Goal: Task Accomplishment & Management: Complete application form

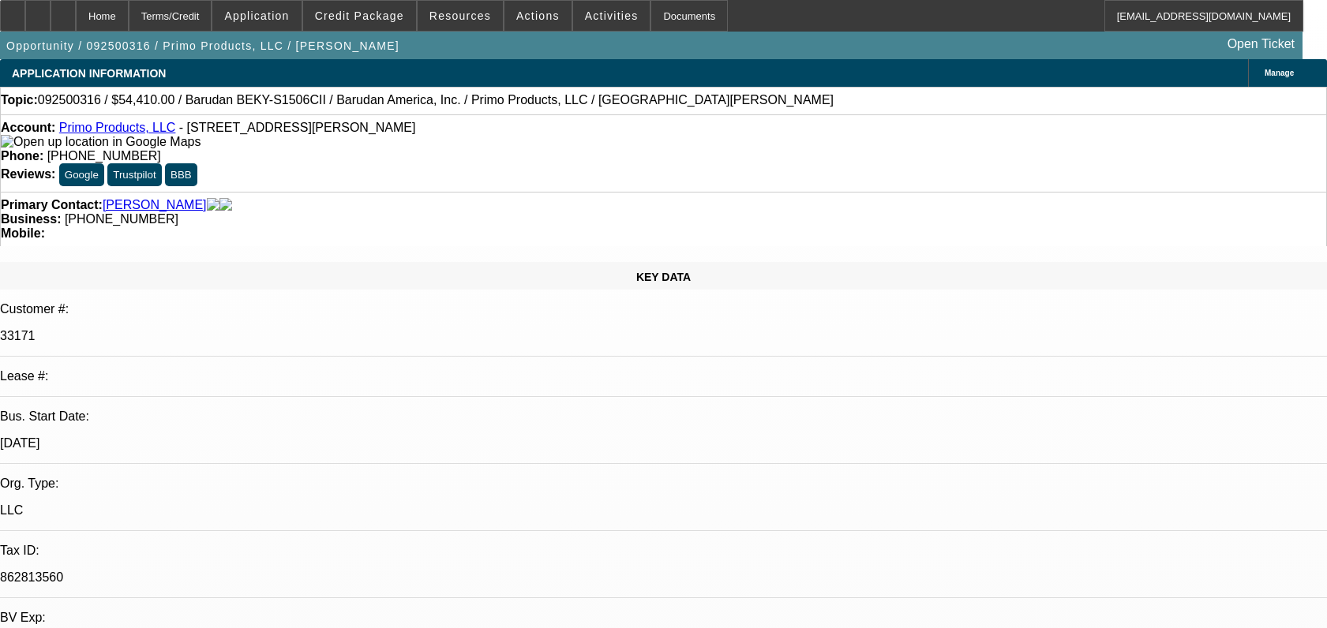
select select "0"
select select "2"
select select "0.1"
select select "4"
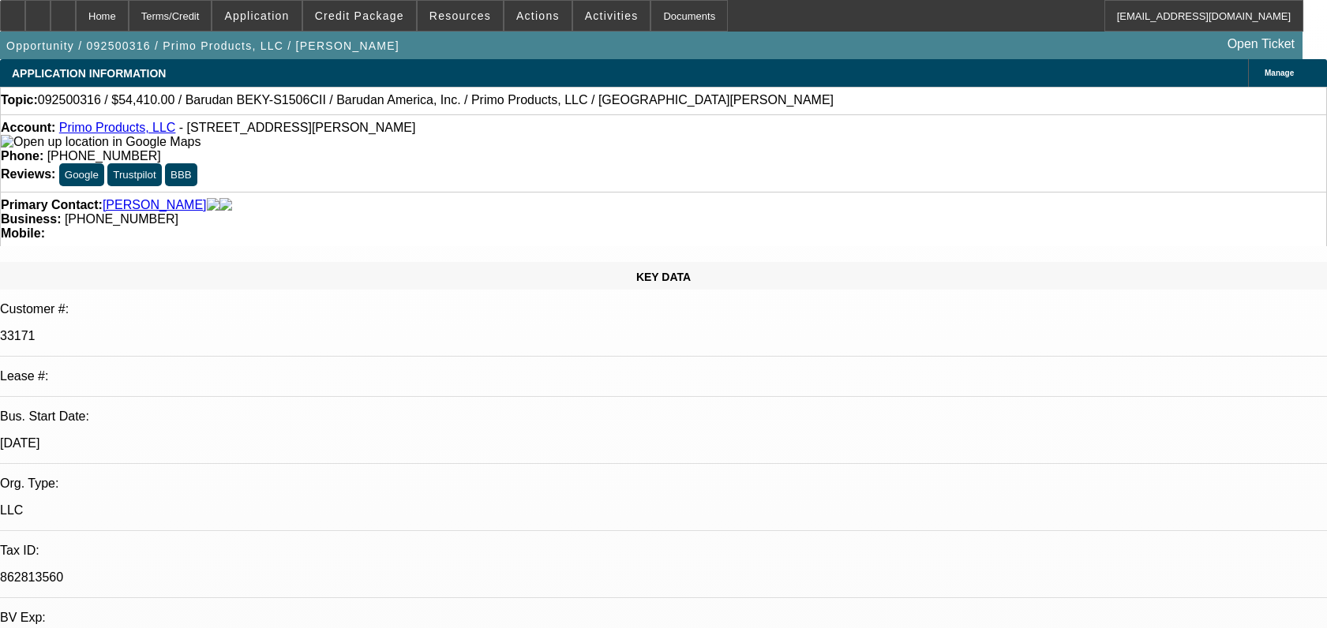
select select "0"
select select "2"
select select "0.1"
select select "4"
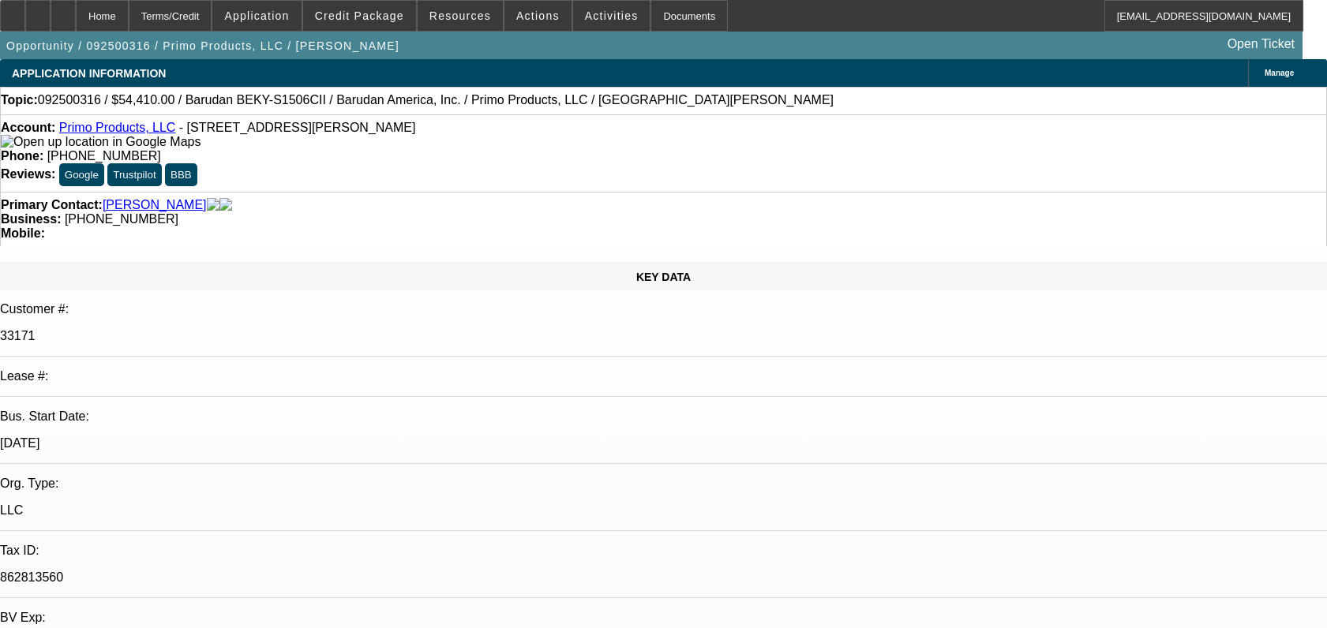
select select "0"
select select "0.1"
select select "4"
select select "0"
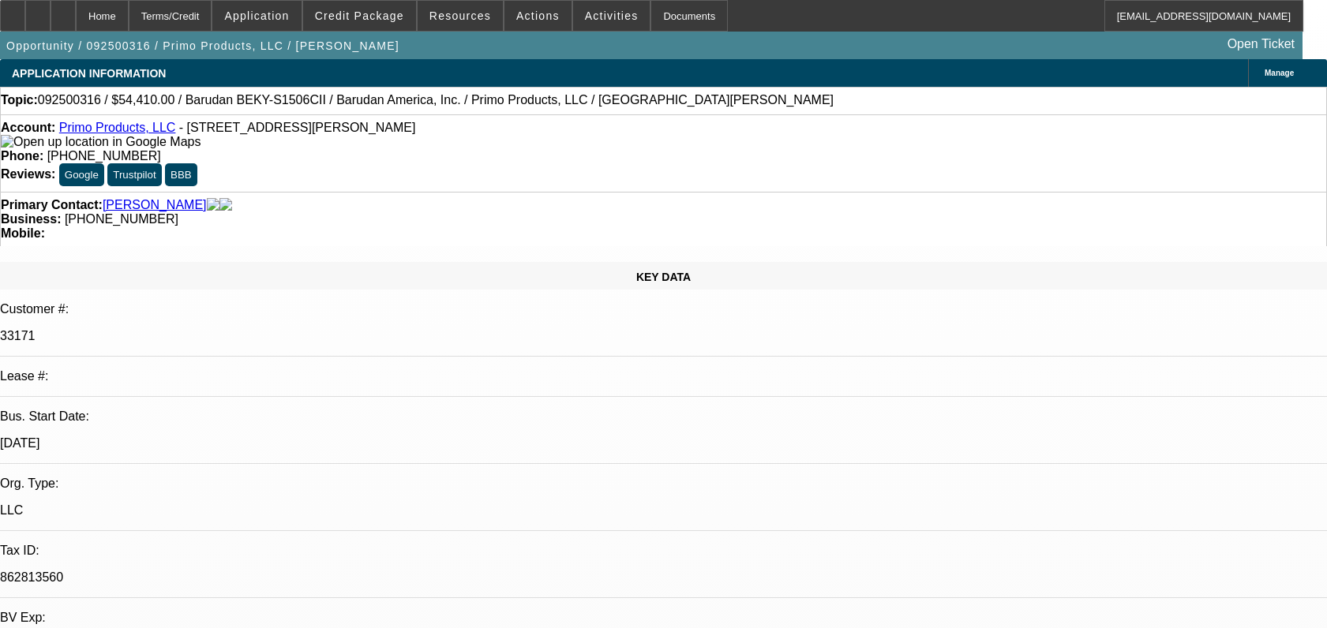
select select "2"
select select "0.1"
select select "4"
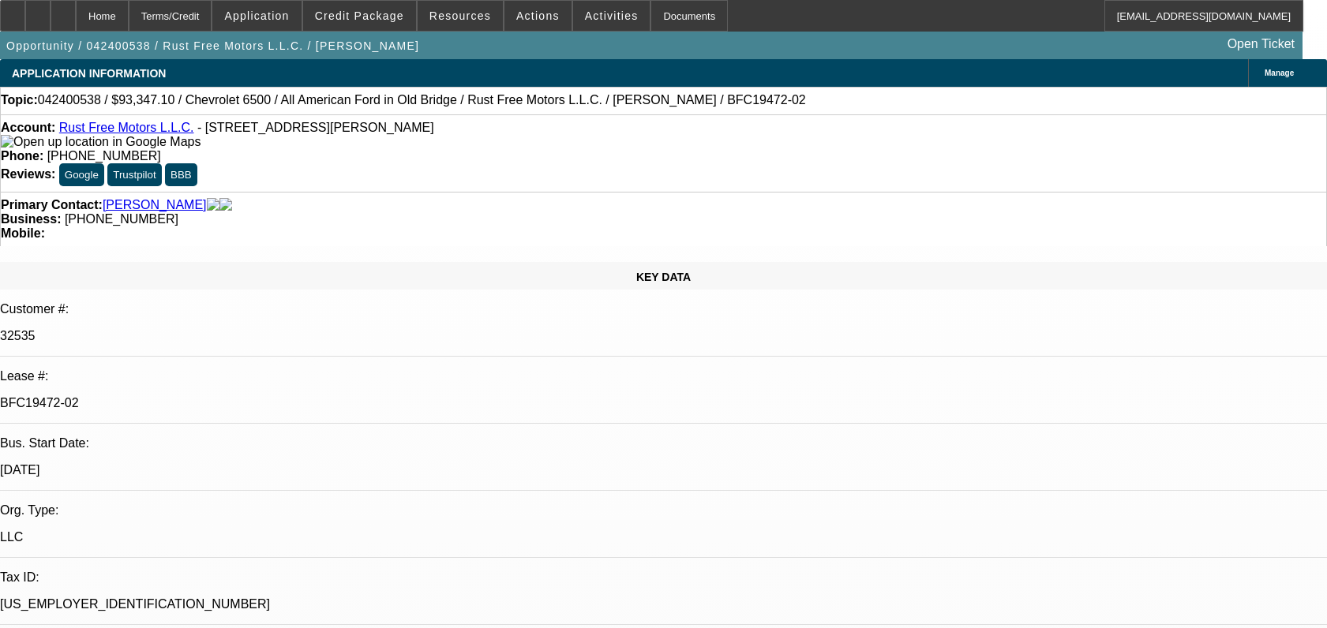
select select "0"
select select "2"
select select "0.1"
select select "4"
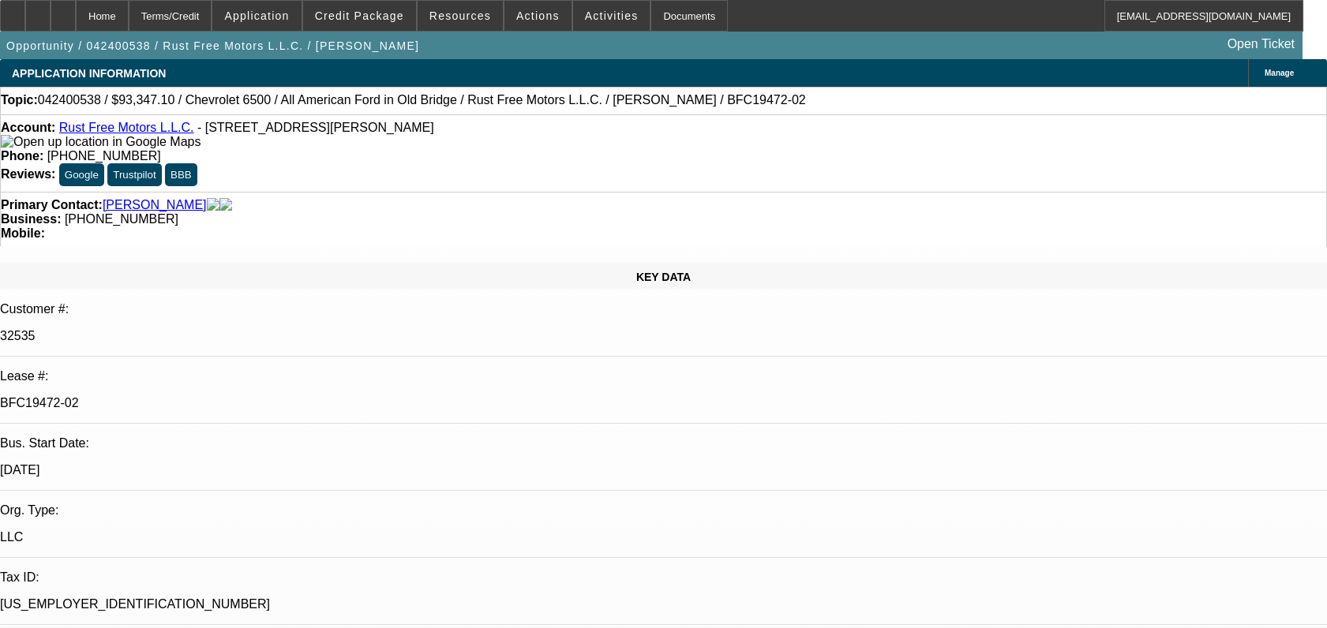
select select "0.1"
select select "0"
select select "2"
select select "0.1"
select select "4"
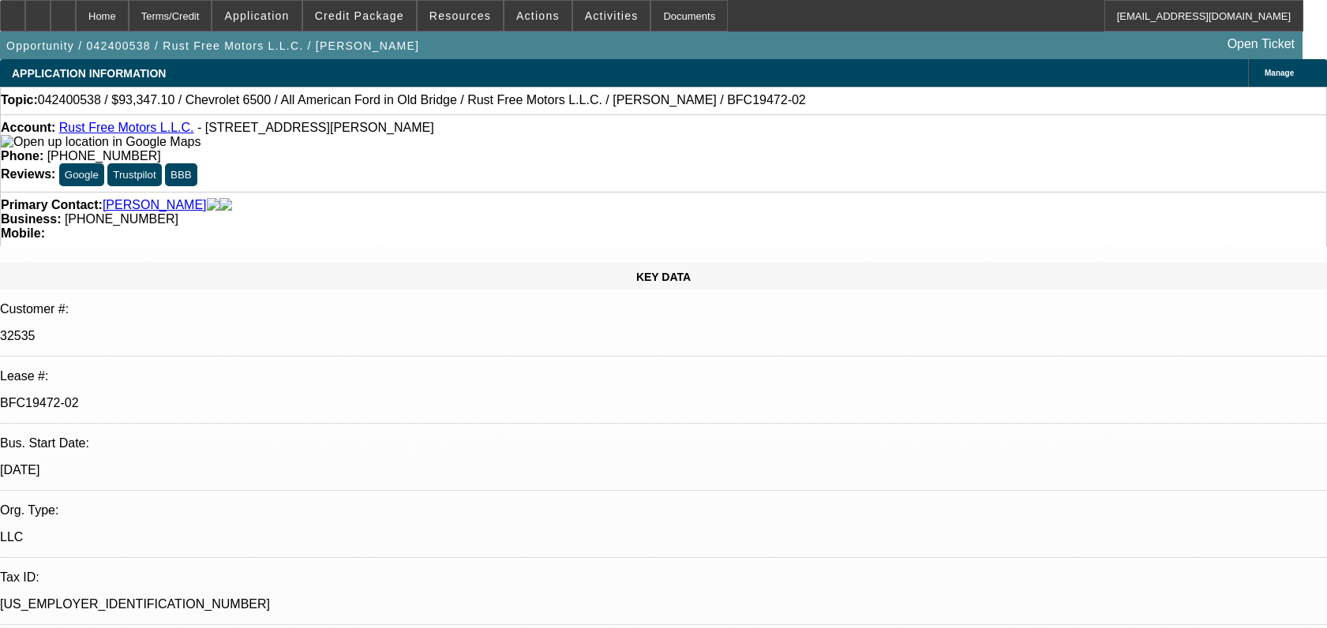
select select "0.1"
select select "0"
select select "2"
select select "0.1"
select select "4"
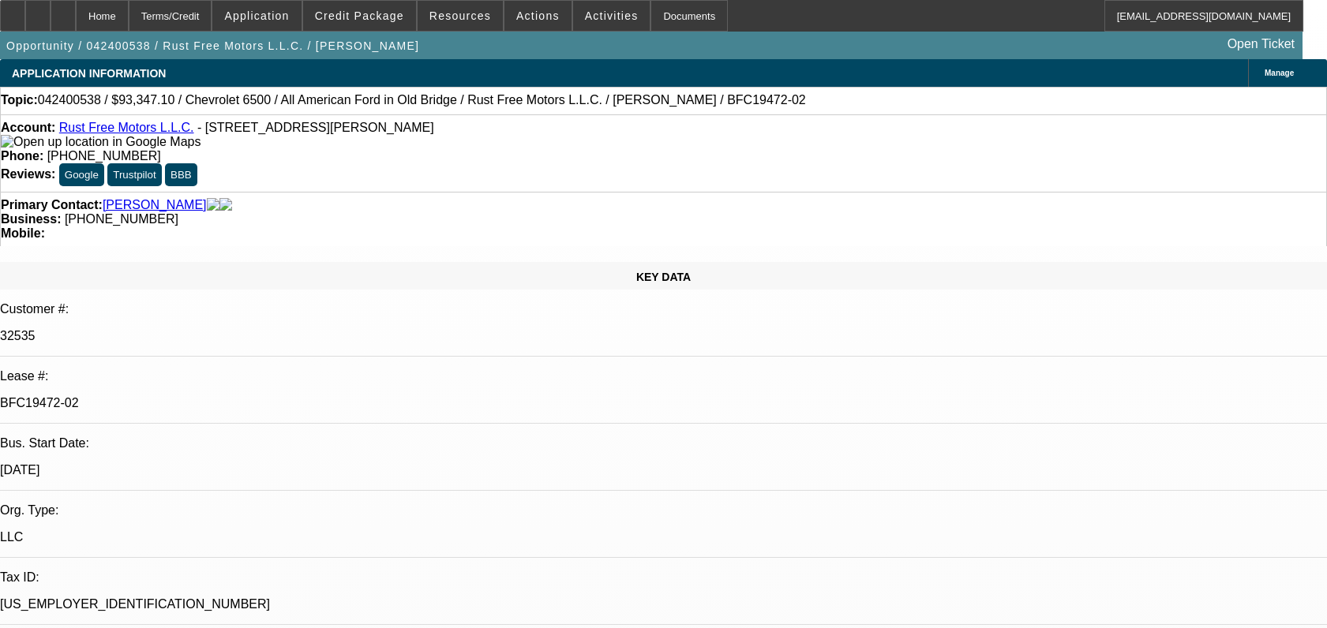
select select "0.1"
select select "0"
select select "2"
select select "0.1"
select select "4"
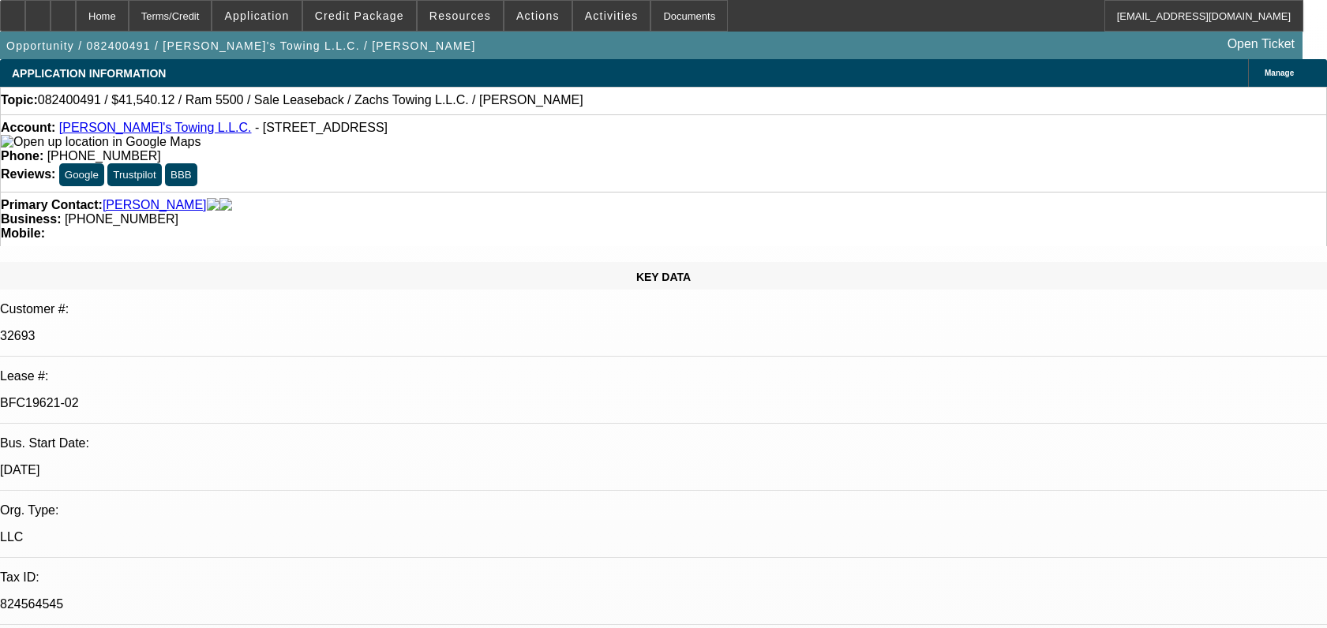
select select "0"
select select "2"
select select "0.1"
select select "4"
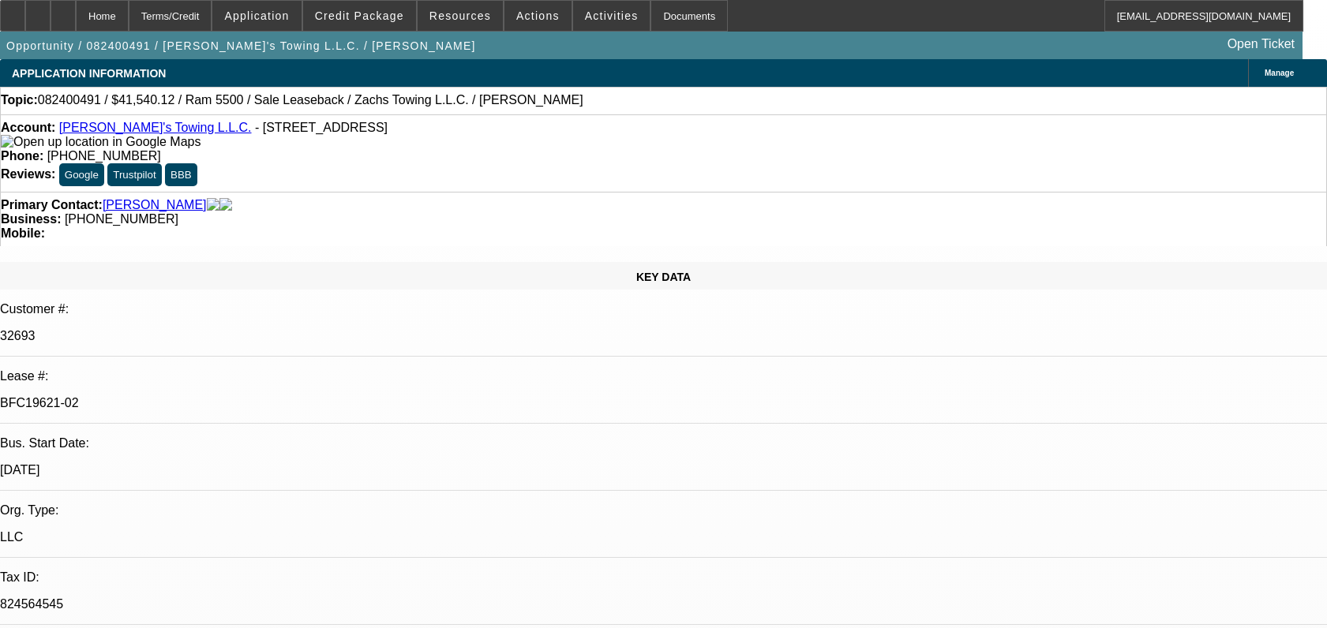
select select "0"
select select "2"
select select "0.1"
select select "4"
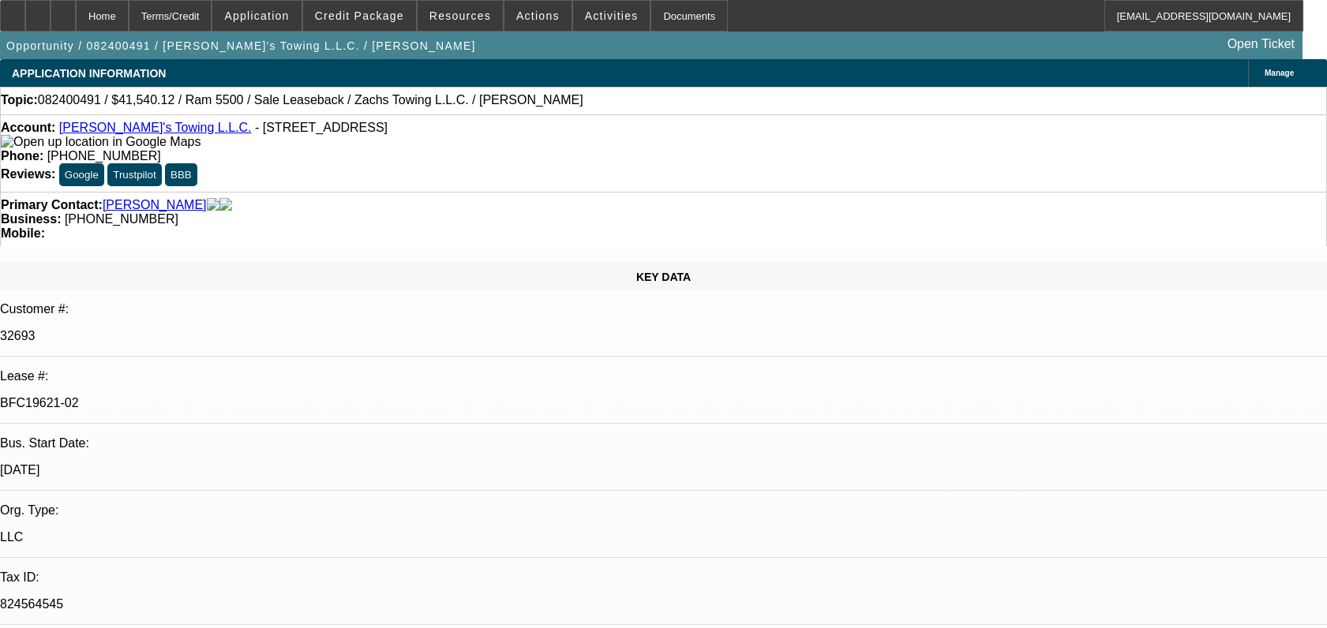
select select "0"
select select "2"
select select "0.1"
select select "4"
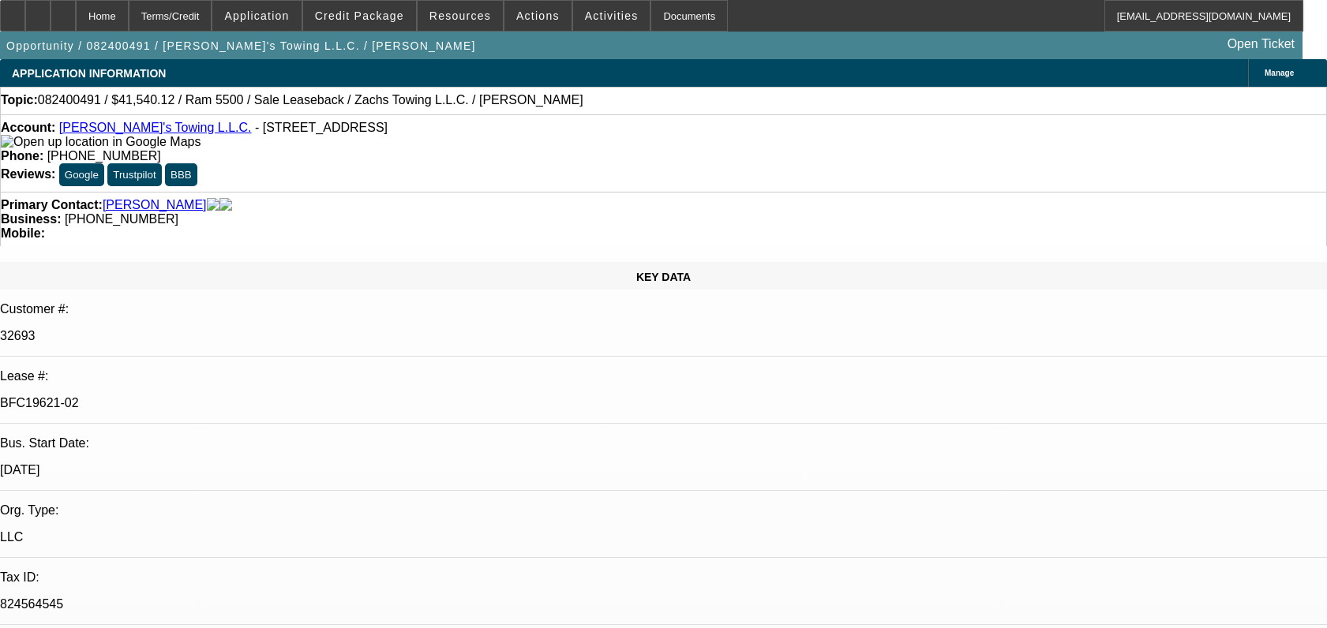
select select "0"
select select "2"
select select "0"
select select "6"
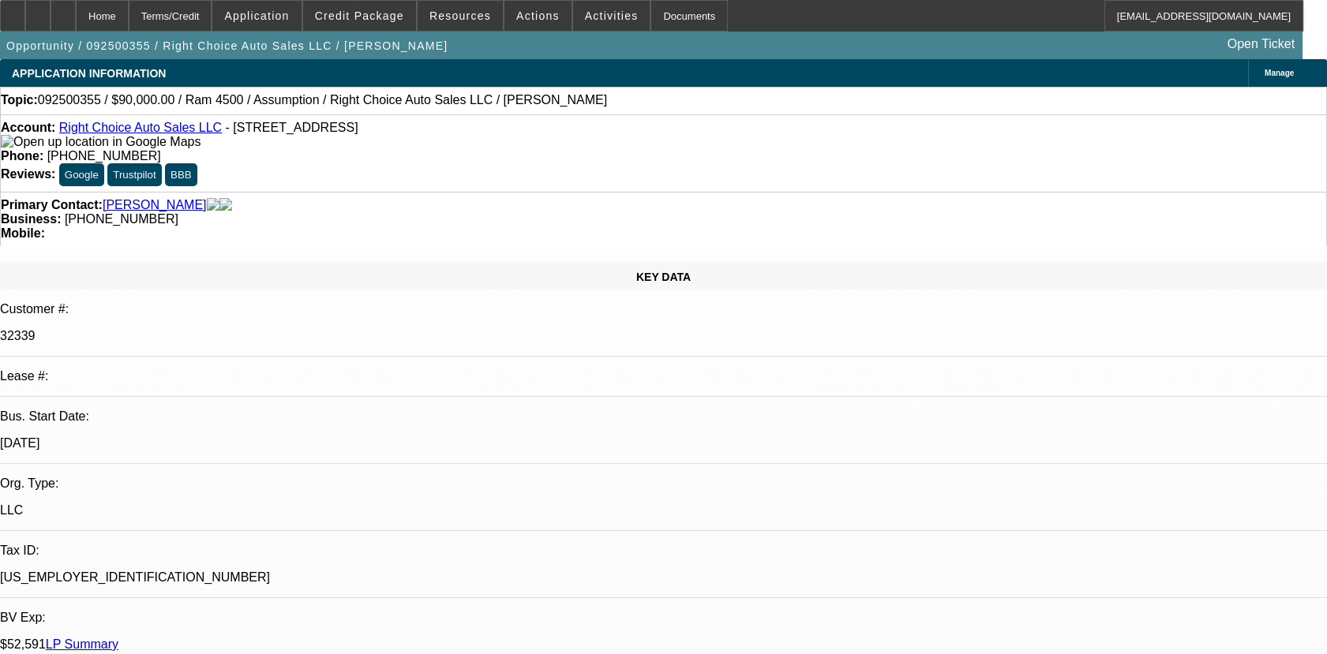
select select "0"
select select "2"
select select "0.1"
select select "0"
select select "2"
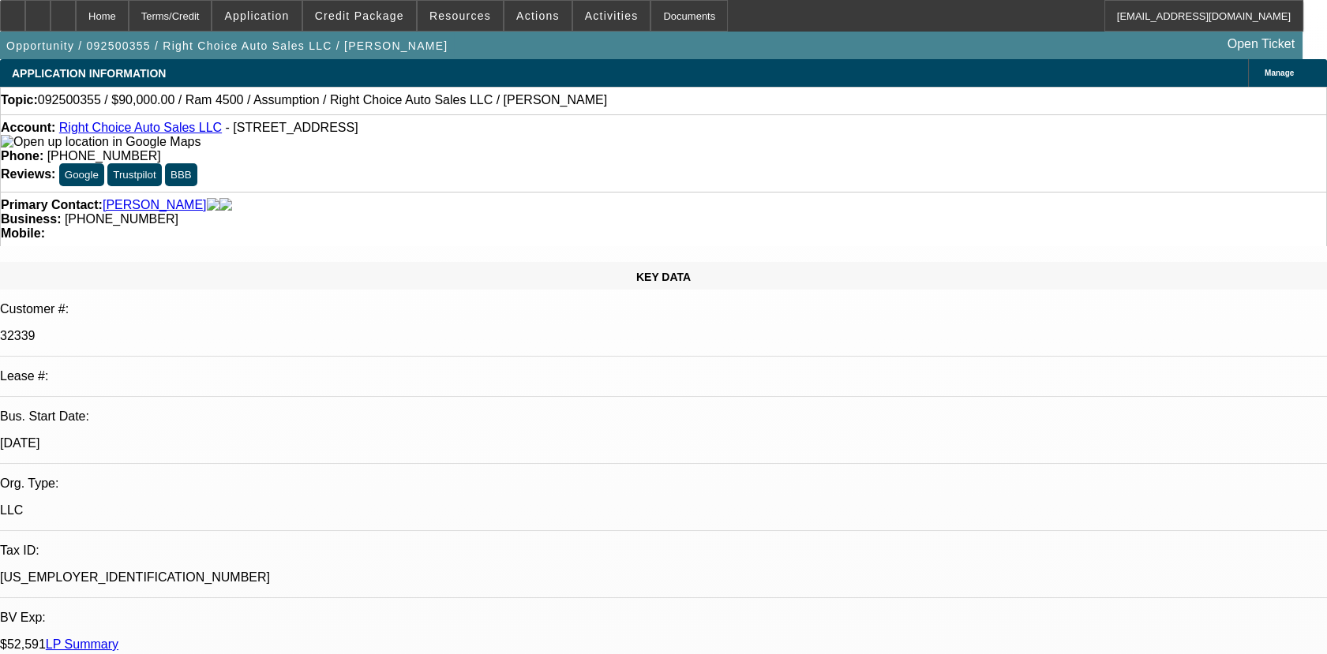
select select "0.1"
select select "1"
select select "2"
select select "4"
select select "1"
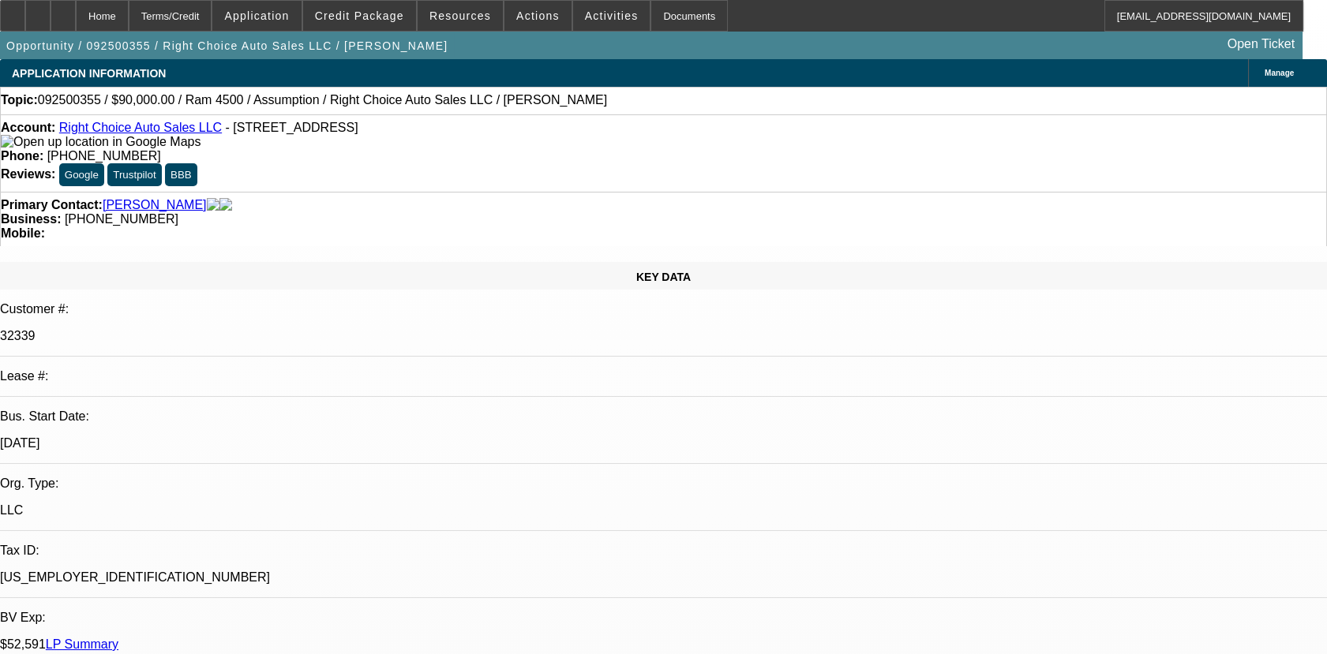
select select "2"
select select "4"
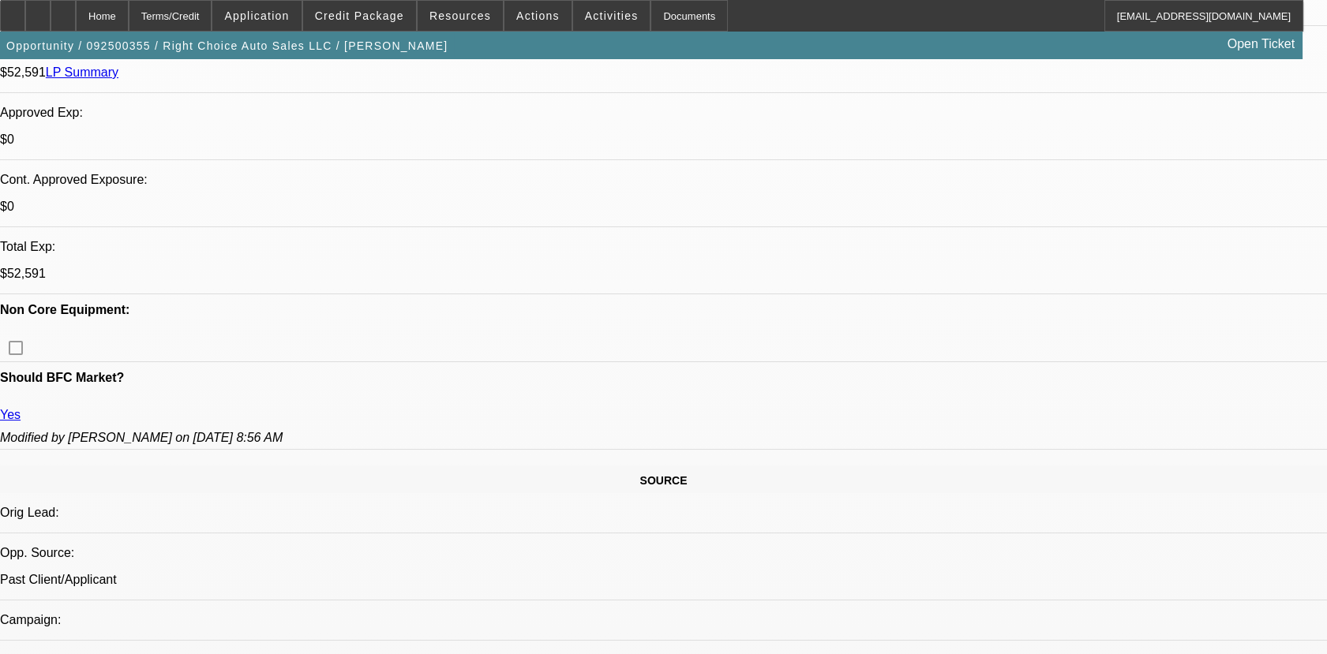
scroll to position [1145, 0]
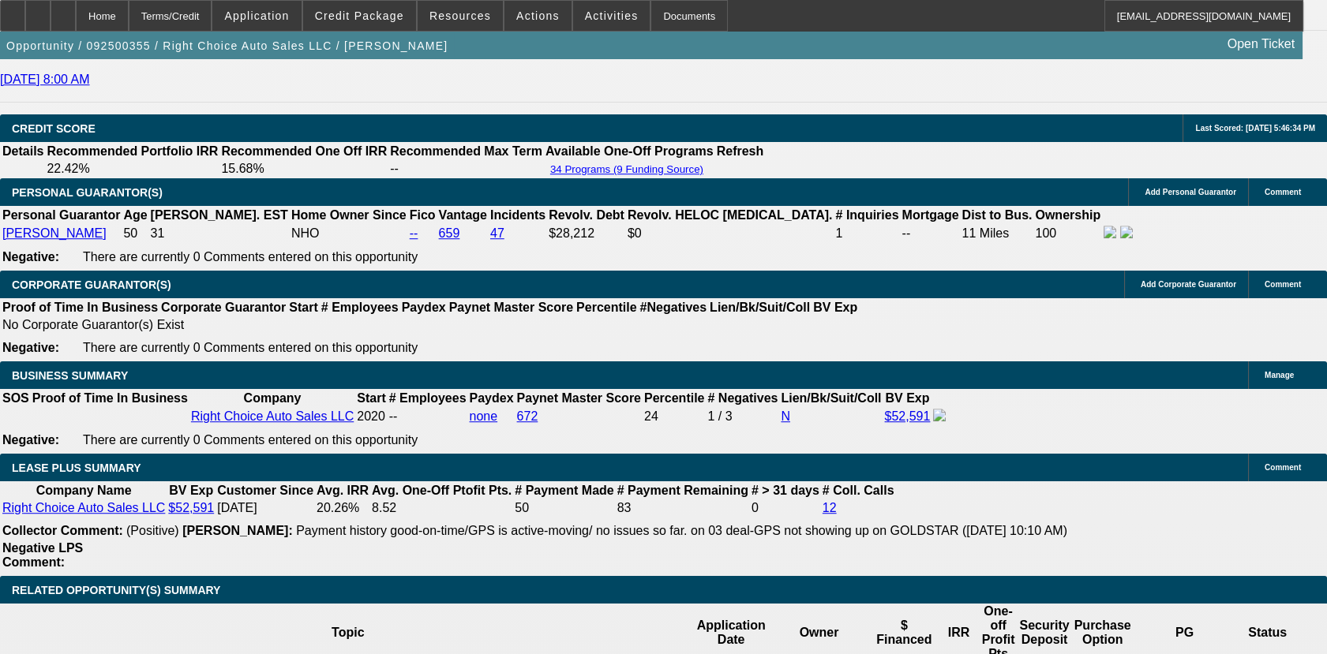
scroll to position [2198, 0]
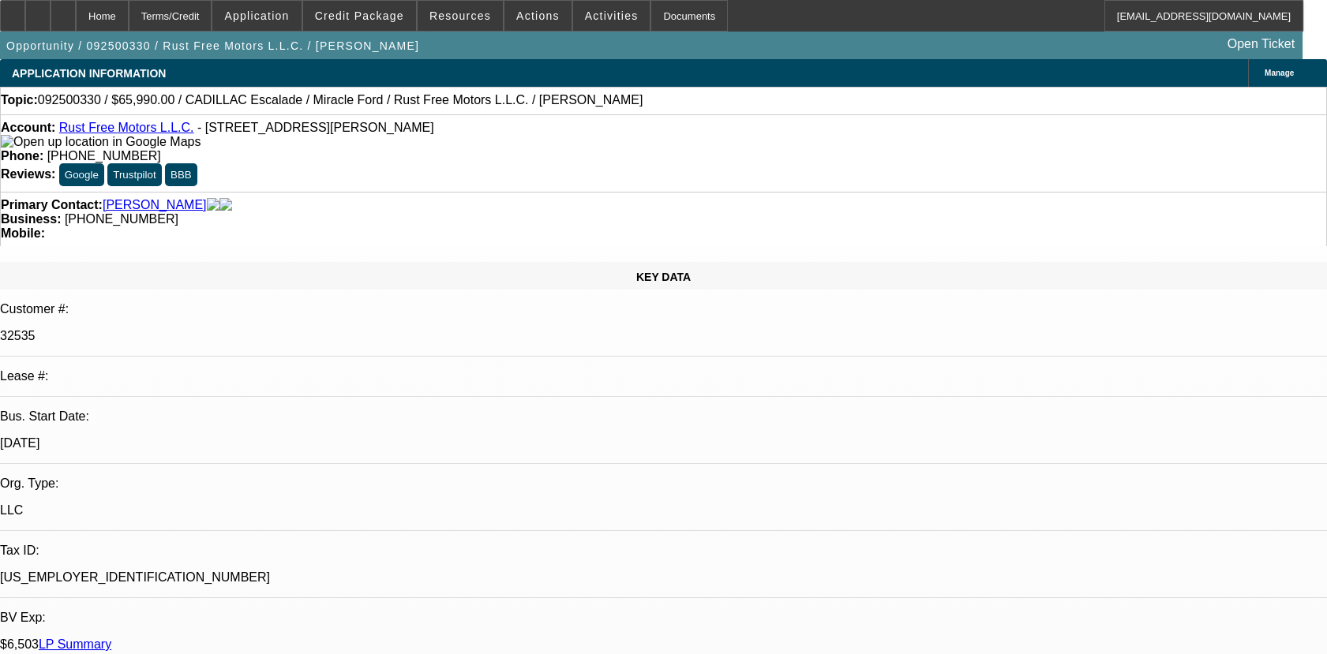
select select "0"
select select "0.1"
select select "0"
select select "0.1"
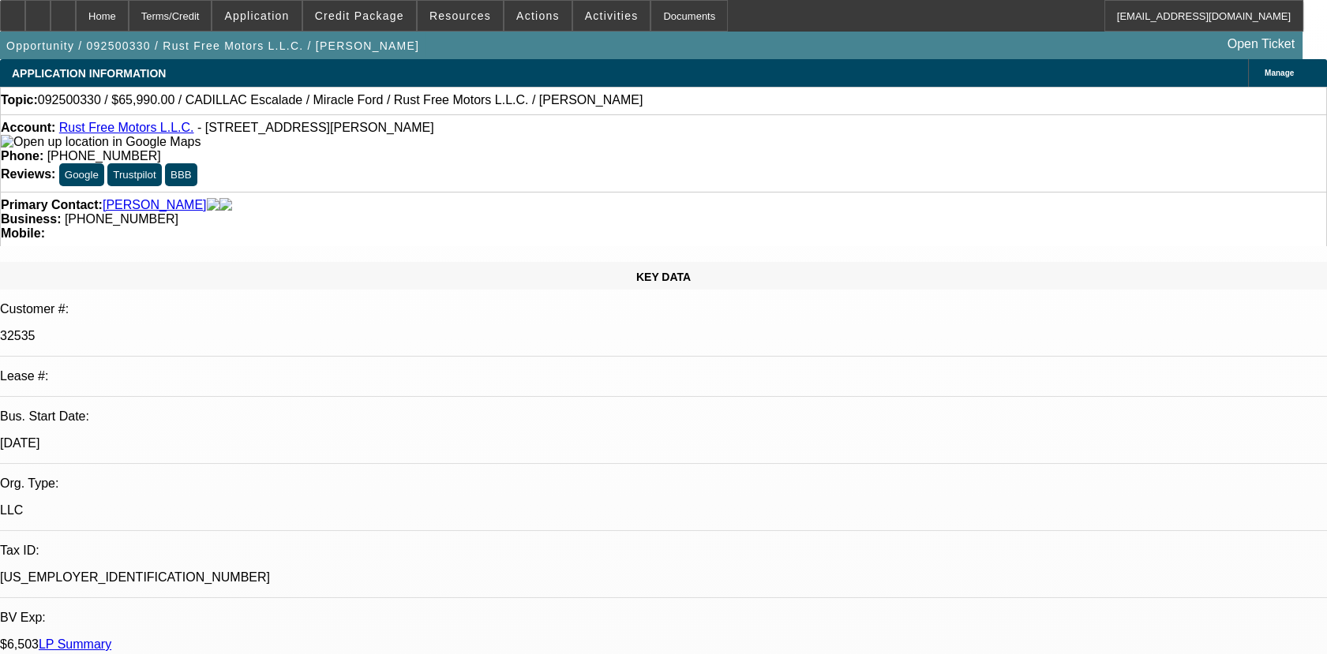
select select "0"
select select "0.1"
select select "1"
select select "2"
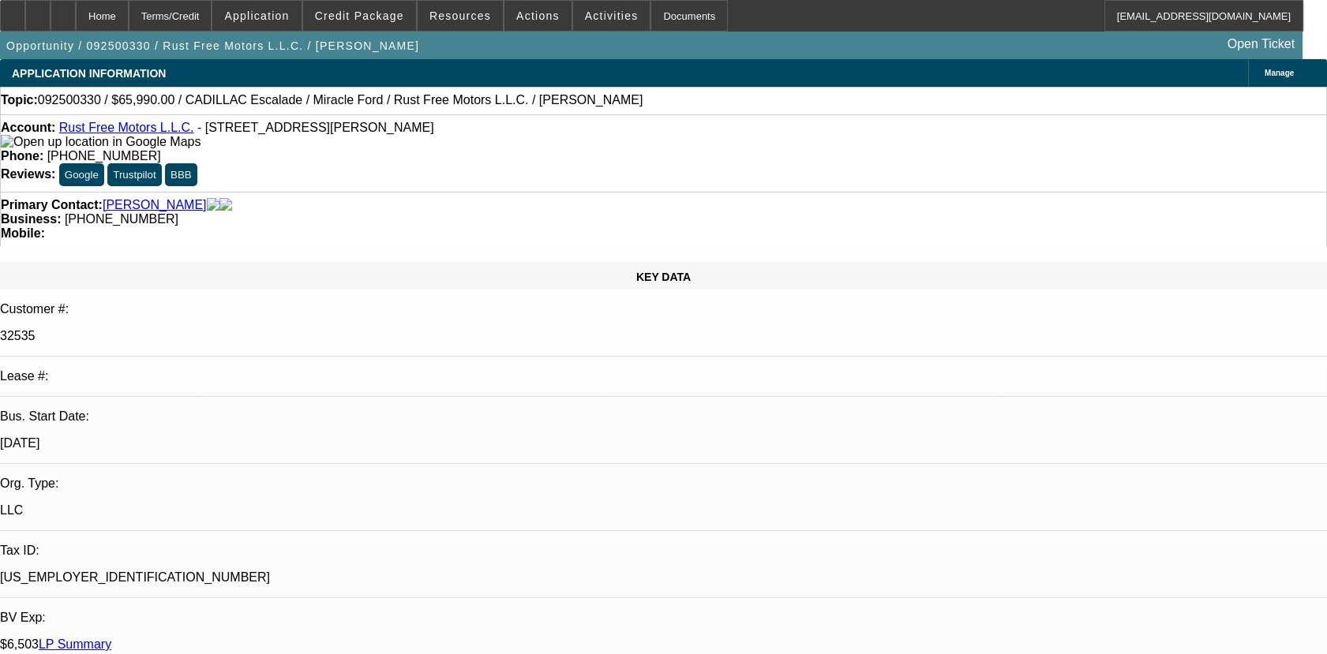
select select "4"
select select "1"
select select "3"
select select "4"
select select "1"
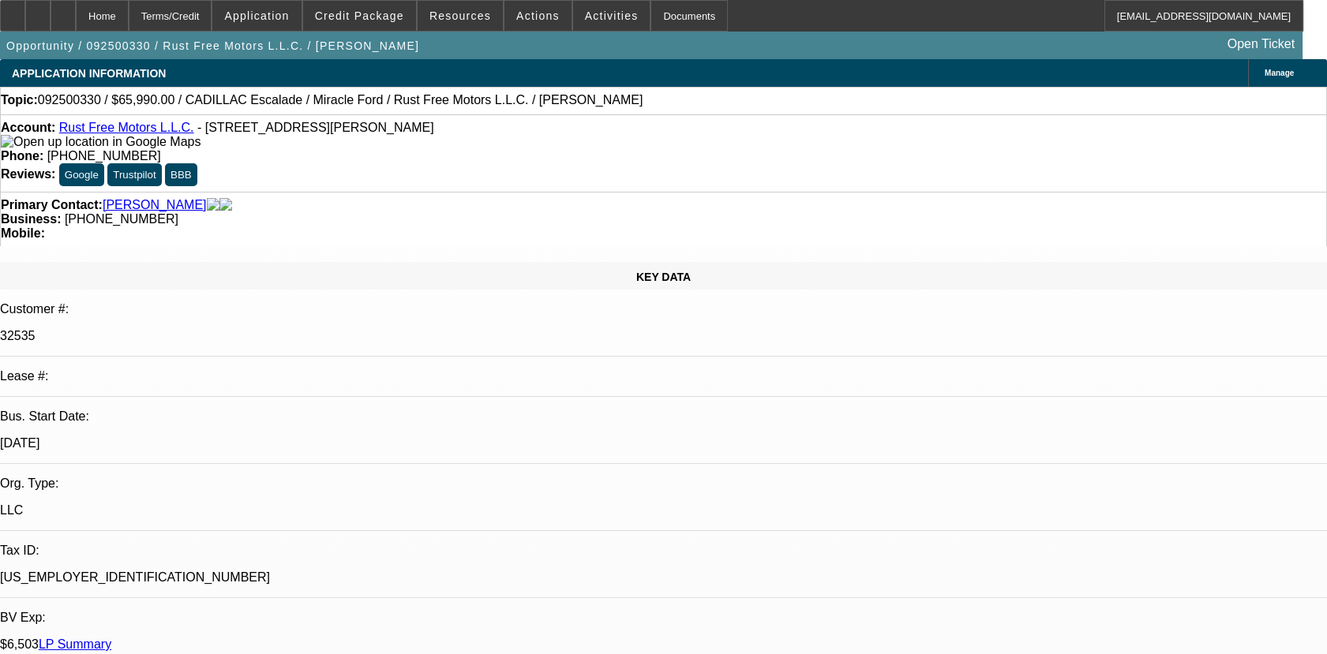
select select "3"
select select "4"
